Goal: Transaction & Acquisition: Purchase product/service

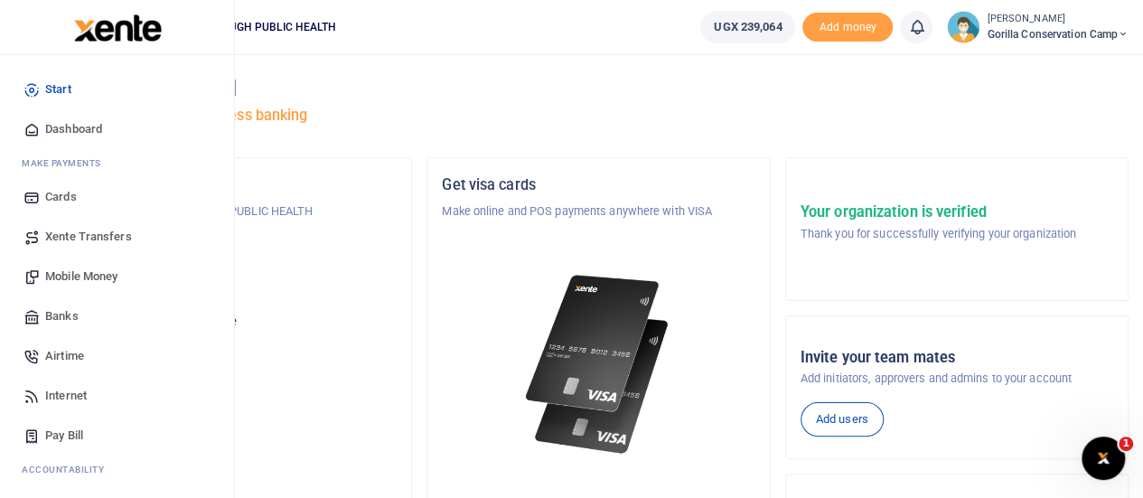
click at [60, 396] on span "Internet" at bounding box center [66, 396] width 42 height 18
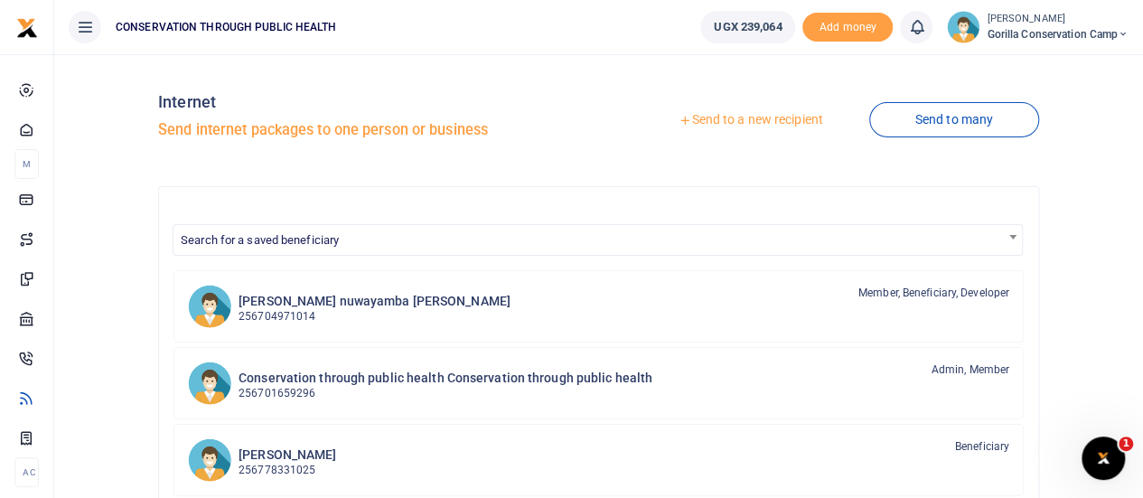
click at [748, 122] on link "Send to a new recipient" at bounding box center [750, 120] width 236 height 33
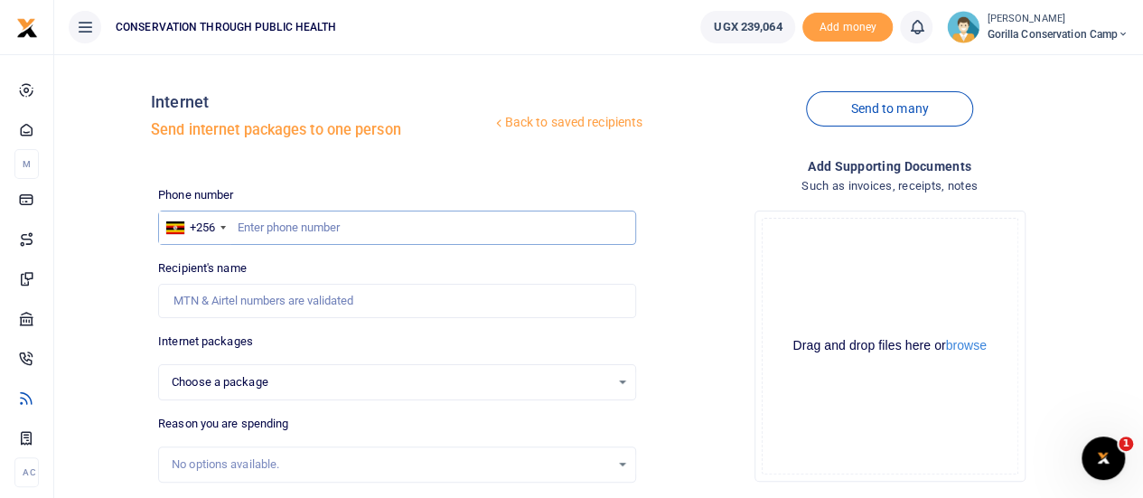
click at [266, 230] on input "text" at bounding box center [397, 227] width 478 height 34
type input "770833346"
select select
type input "[PERSON_NAME]"
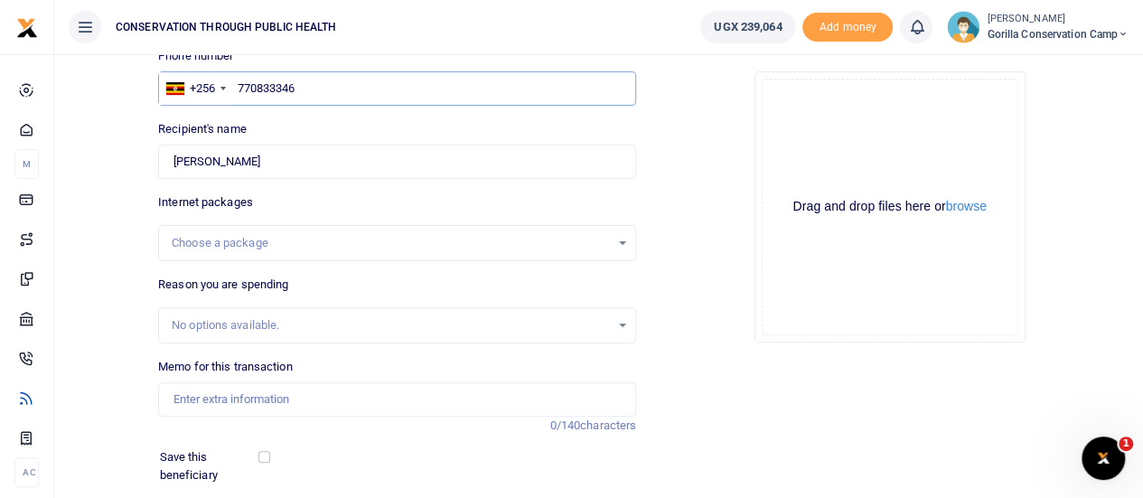
scroll to position [181, 0]
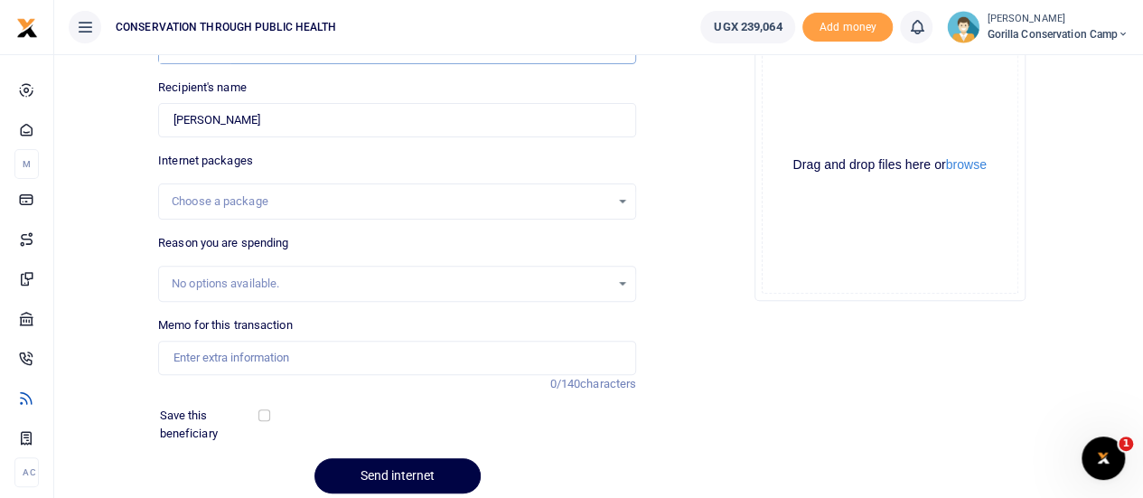
type input "770833346"
click at [624, 196] on div "Choose a package" at bounding box center [397, 202] width 476 height 20
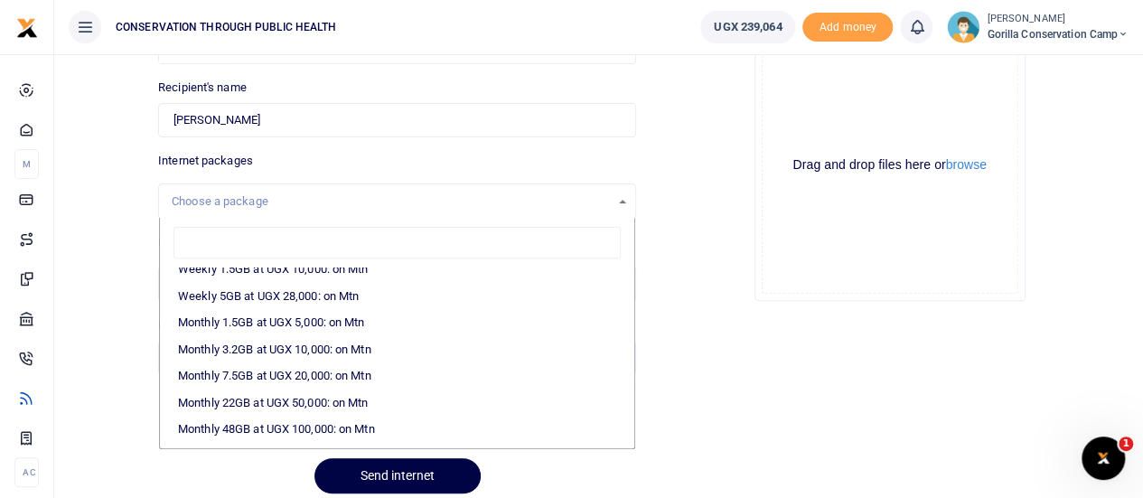
scroll to position [253, 0]
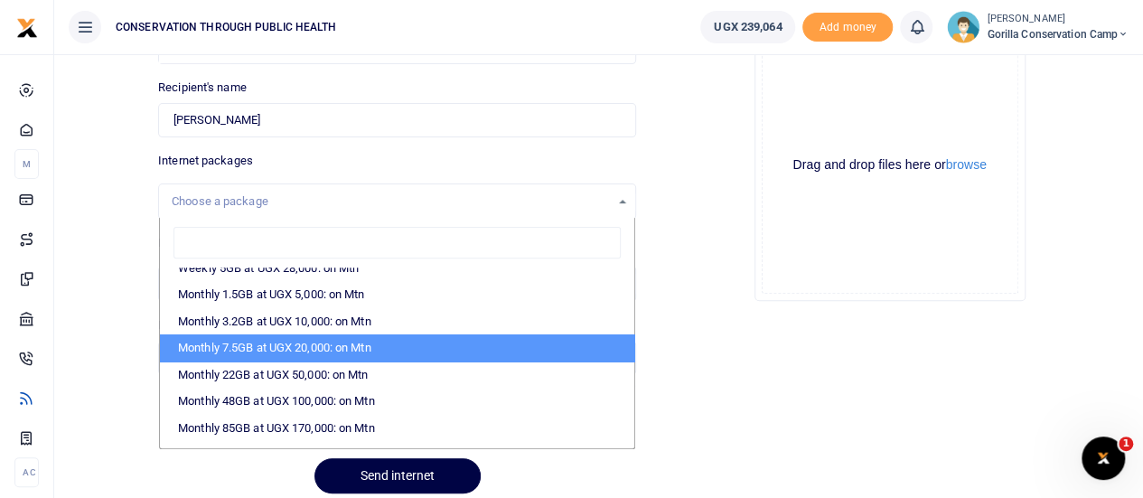
click at [332, 342] on li "Monthly 7.5GB at UGX 20,000: on Mtn" at bounding box center [397, 347] width 474 height 27
select select "CXpJYDqUGIMMdw3YXKilkAodr3ix5COxawQnAp/HSYoTq2IubMmbOQ=="
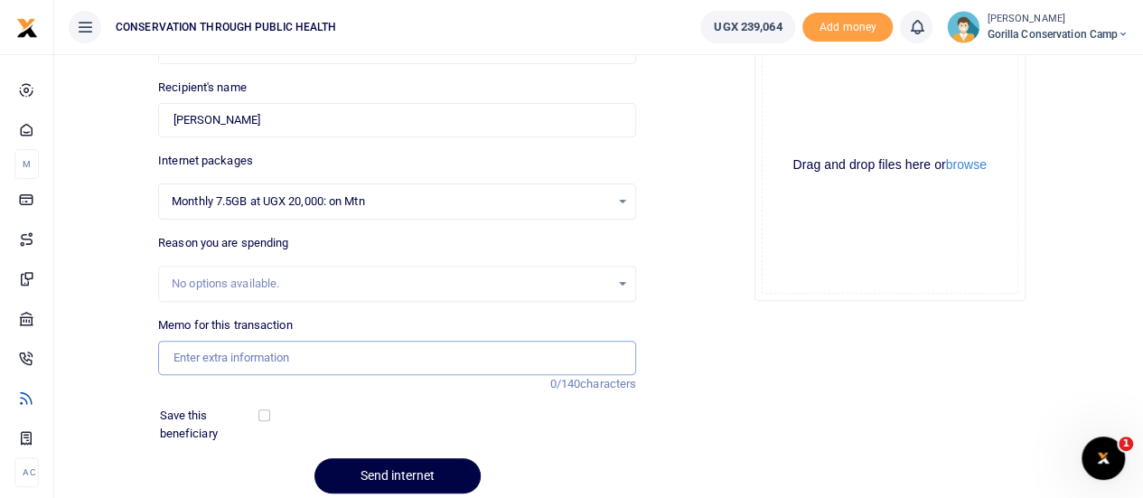
click at [236, 359] on input "Memo for this transaction" at bounding box center [397, 358] width 478 height 34
type input "Internet for [DATE]"
click at [263, 414] on input "checkbox" at bounding box center [264, 415] width 12 height 12
checkbox input "true"
click at [402, 472] on button "Send internet" at bounding box center [397, 475] width 166 height 35
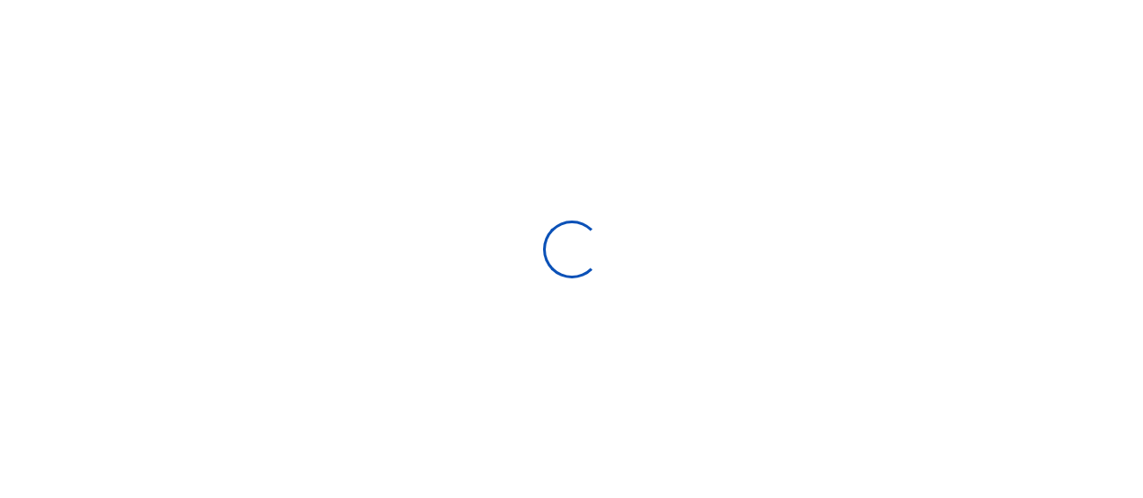
select select
